Goal: Navigation & Orientation: Find specific page/section

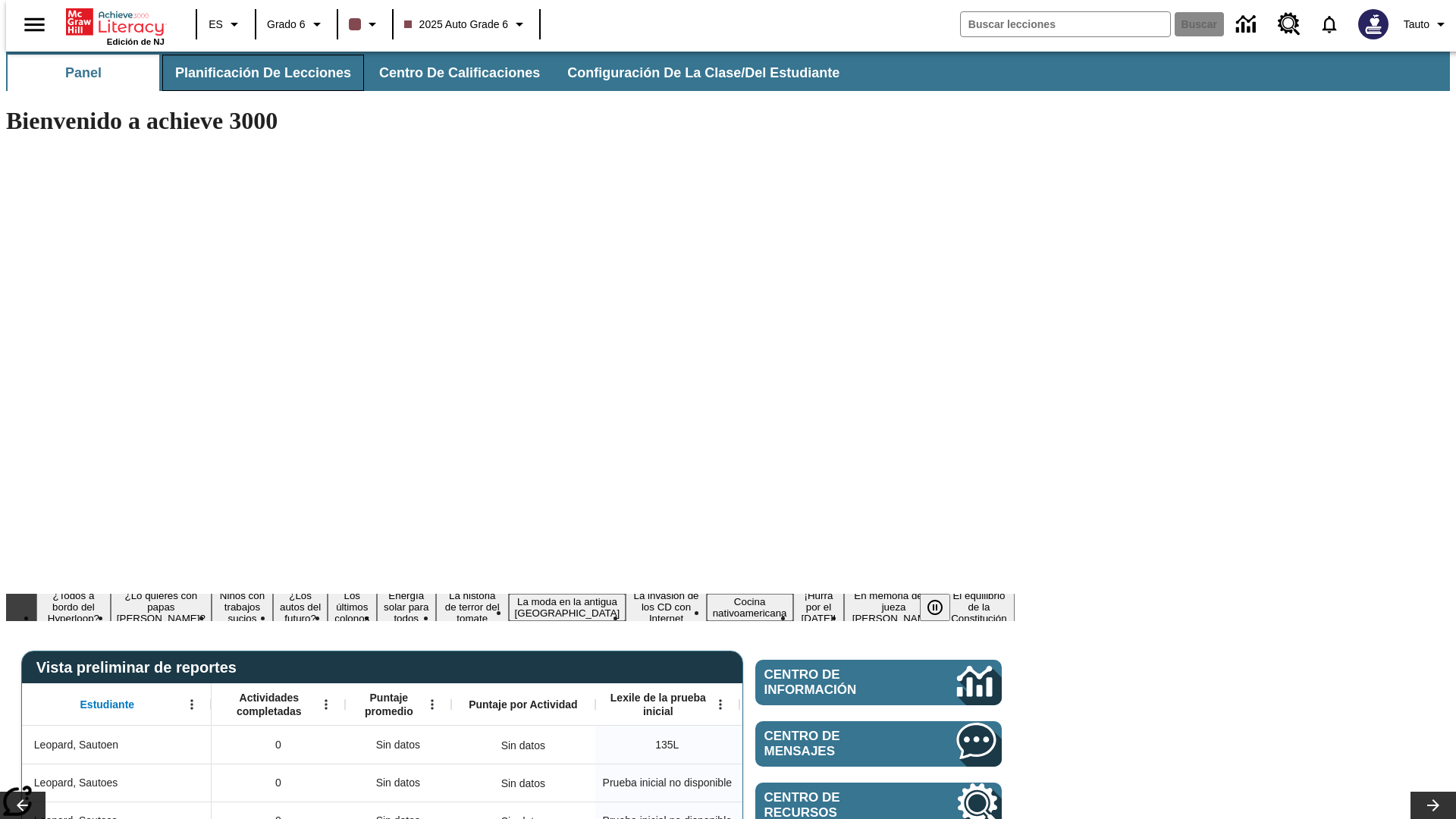
click at [254, 72] on span "Planificación de lecciones" at bounding box center [263, 73] width 176 height 17
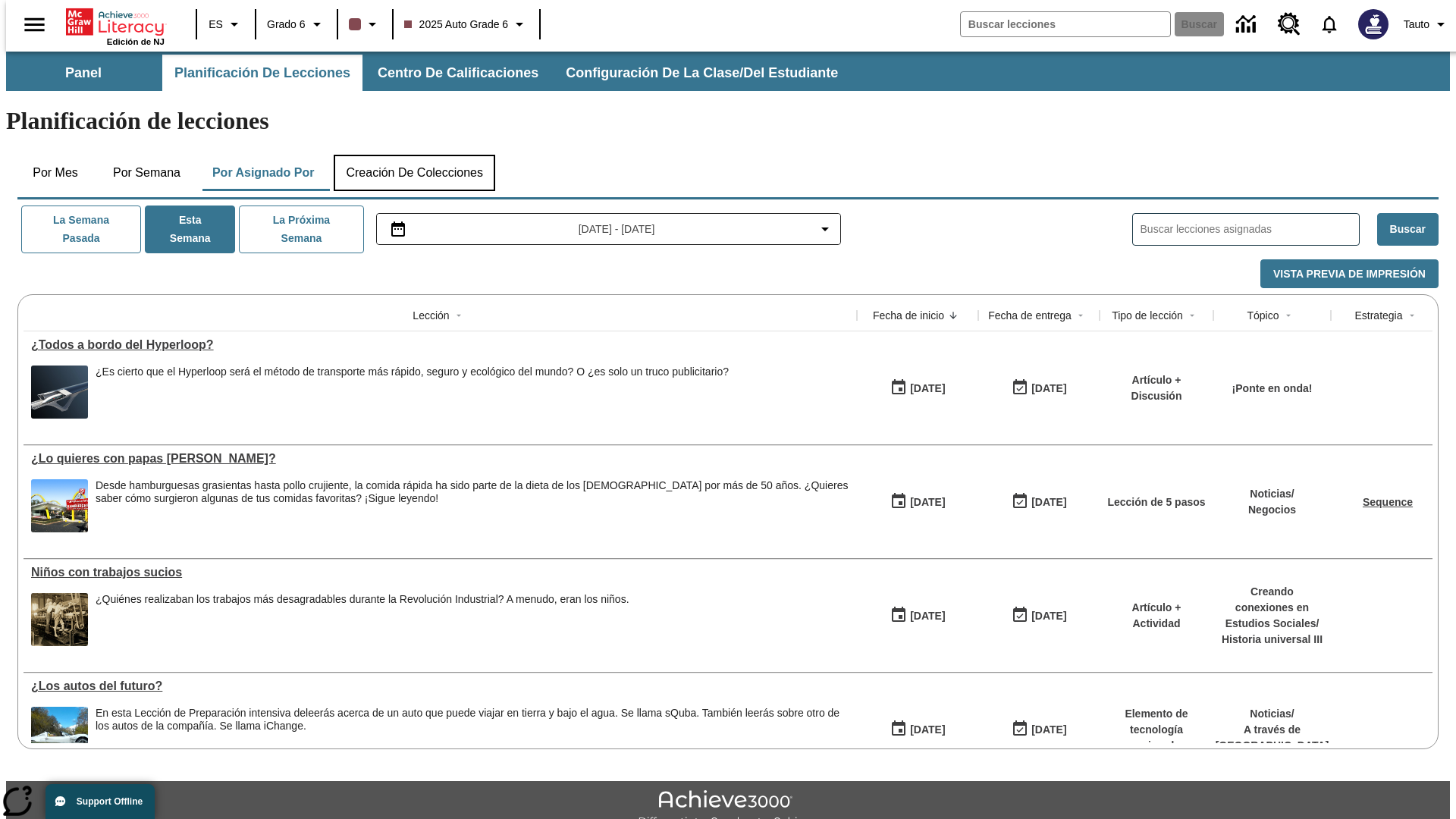
click at [415, 154] on button "Creación de colecciones" at bounding box center [415, 172] width 162 height 36
